Goal: Use online tool/utility: Utilize a website feature to perform a specific function

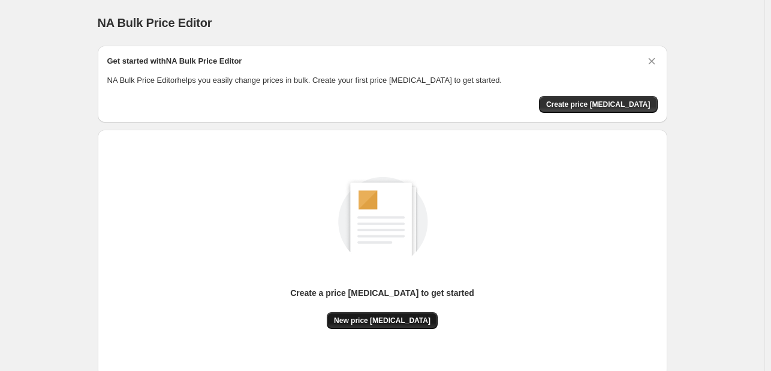
click at [415, 316] on span "New price [MEDICAL_DATA]" at bounding box center [382, 321] width 97 height 10
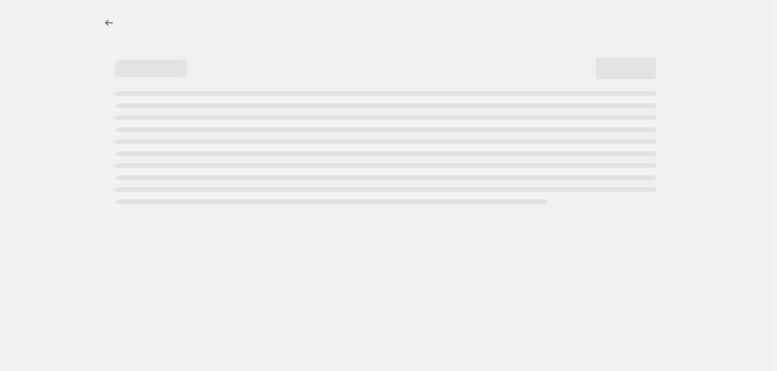
select select "percentage"
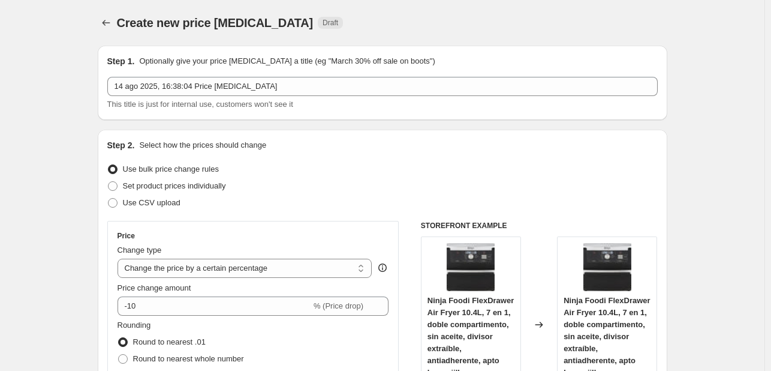
click at [287, 317] on div "Price Change type Change the price to a certain amount Change the price by a ce…" at bounding box center [254, 329] width 272 height 196
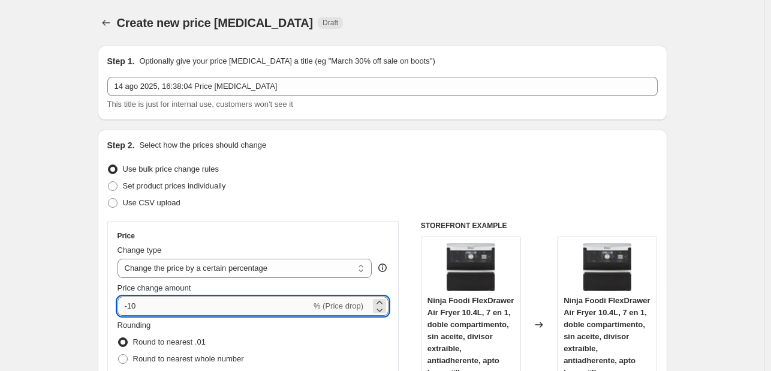
click at [283, 309] on input "-10" at bounding box center [215, 305] width 194 height 19
type input "-1"
type input "-2"
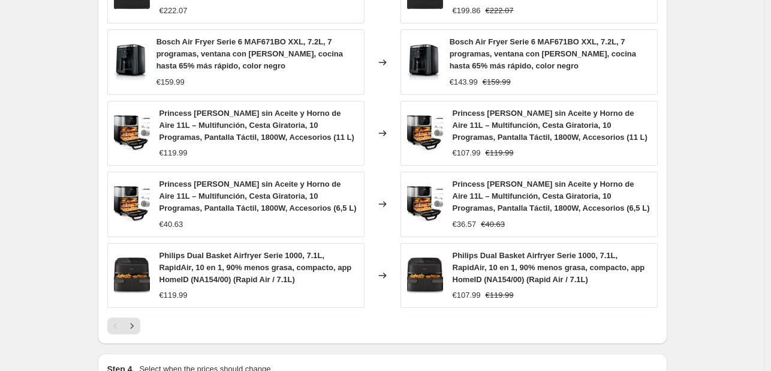
scroll to position [840, 0]
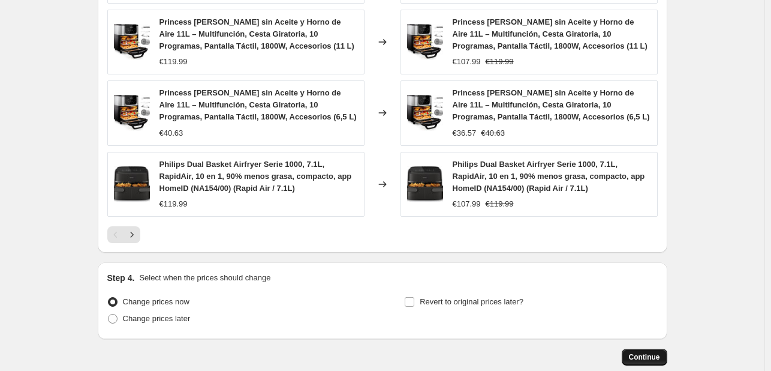
type input "-15"
click at [650, 359] on span "Continue" at bounding box center [644, 357] width 31 height 10
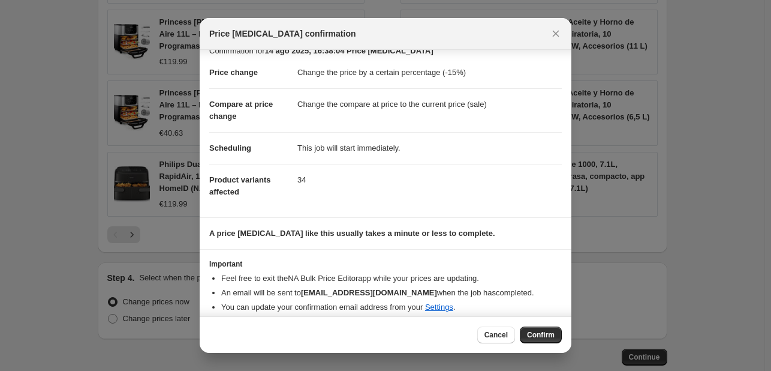
scroll to position [23, 0]
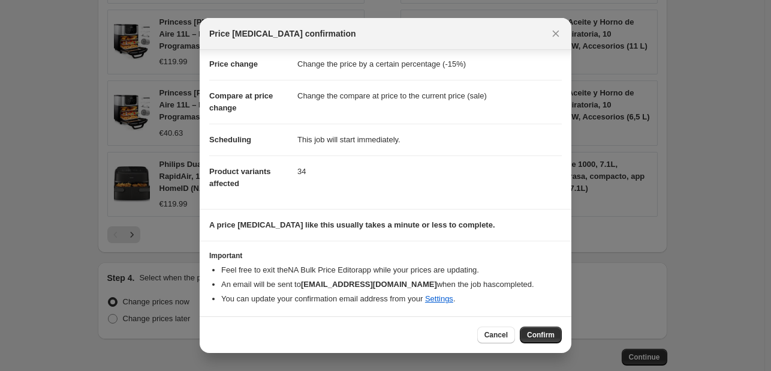
click at [542, 335] on span "Confirm" at bounding box center [541, 335] width 28 height 10
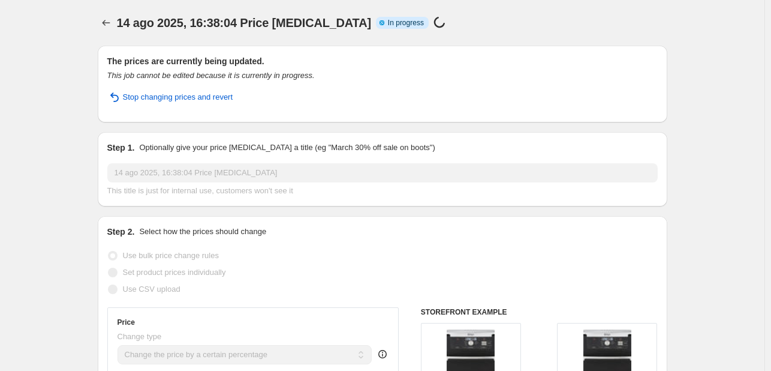
select select "percentage"
